Goal: Transaction & Acquisition: Purchase product/service

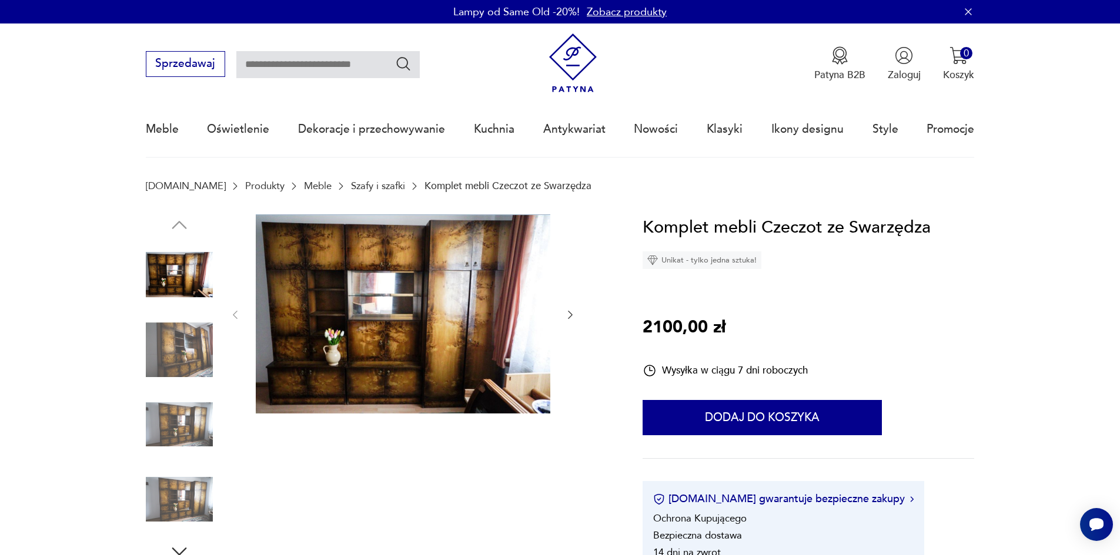
click at [377, 305] on img at bounding box center [403, 314] width 294 height 199
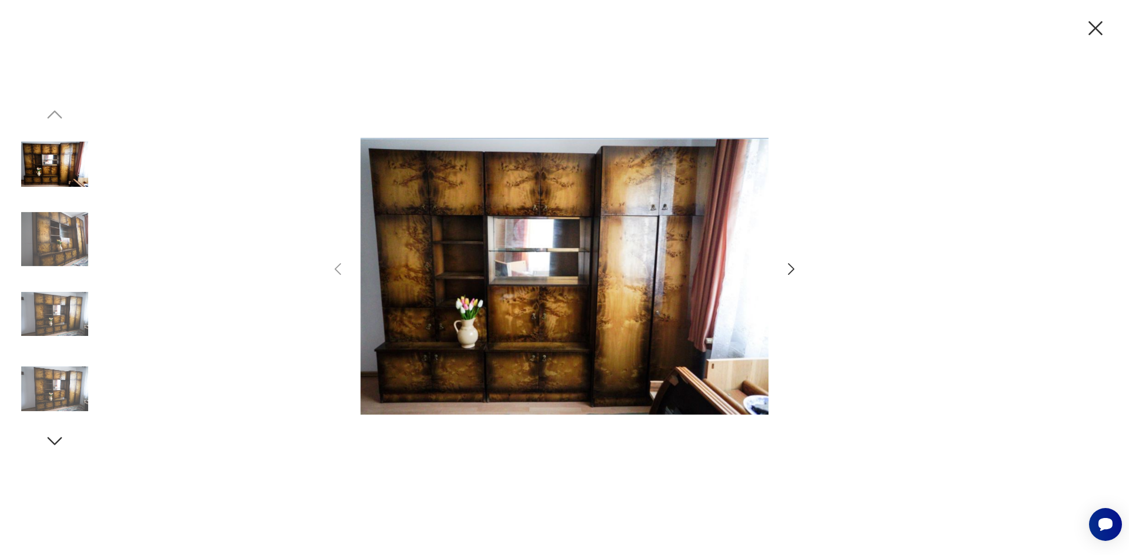
click at [789, 270] on icon "button" at bounding box center [790, 269] width 17 height 17
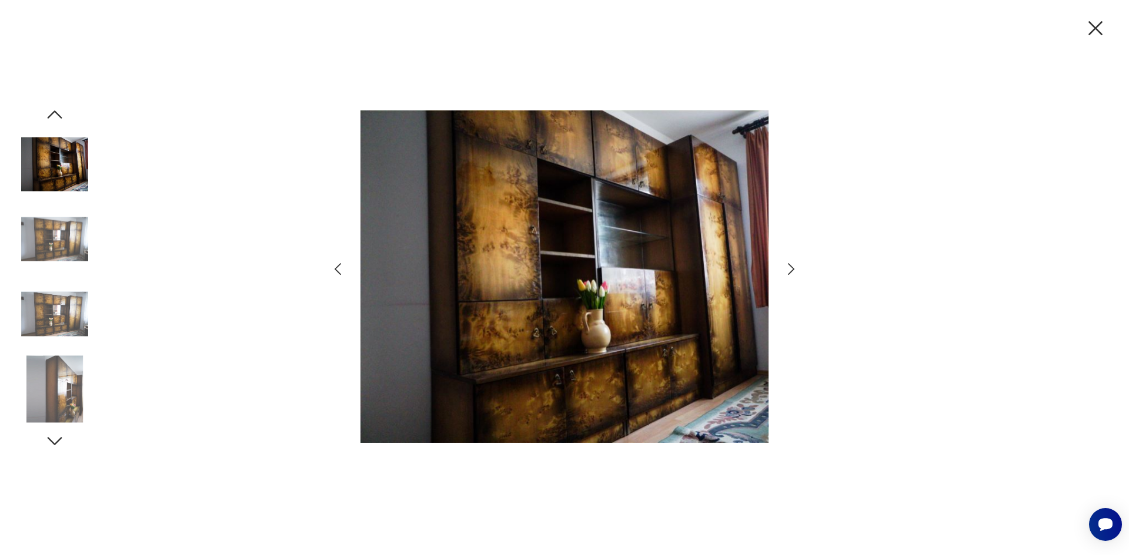
click at [789, 270] on icon "button" at bounding box center [790, 269] width 17 height 17
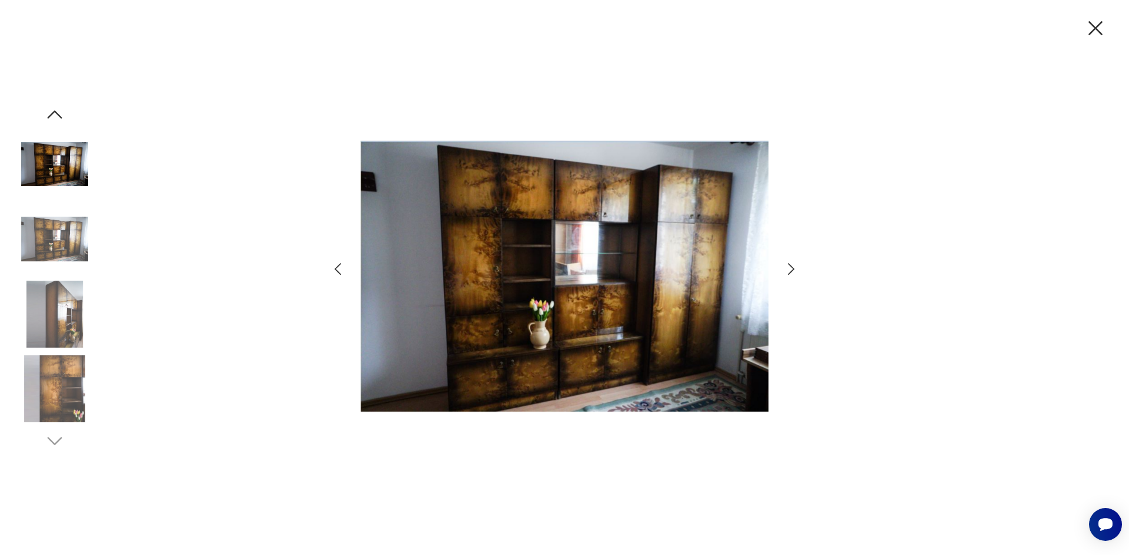
click at [789, 270] on icon "button" at bounding box center [790, 269] width 17 height 17
